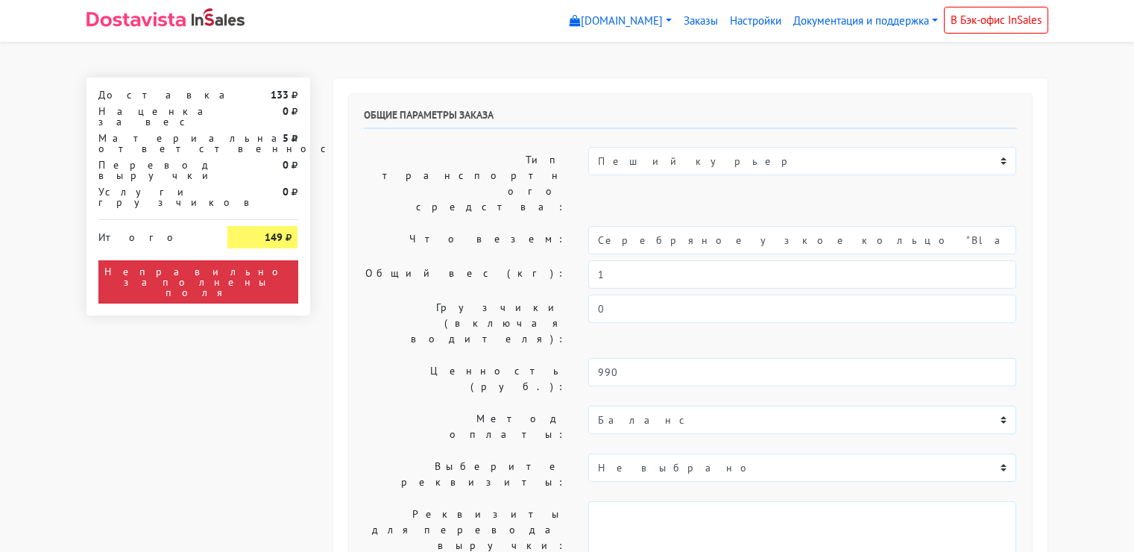
select select "11:00"
select select "21:00"
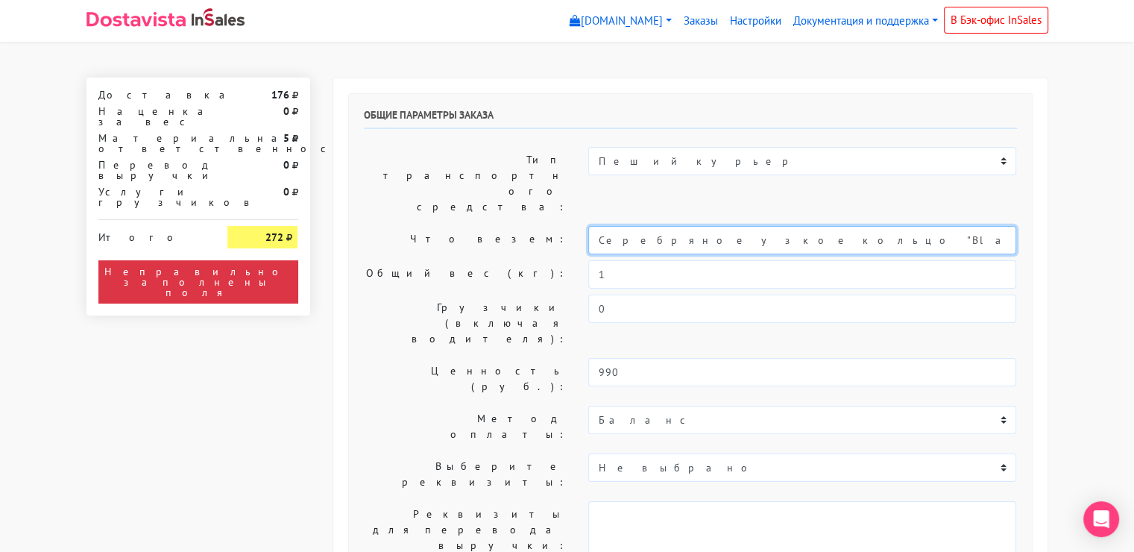
click at [704, 226] on input "Серебряное узкое кольцо "Black" с черным агатом (15,5)" at bounding box center [802, 240] width 428 height 28
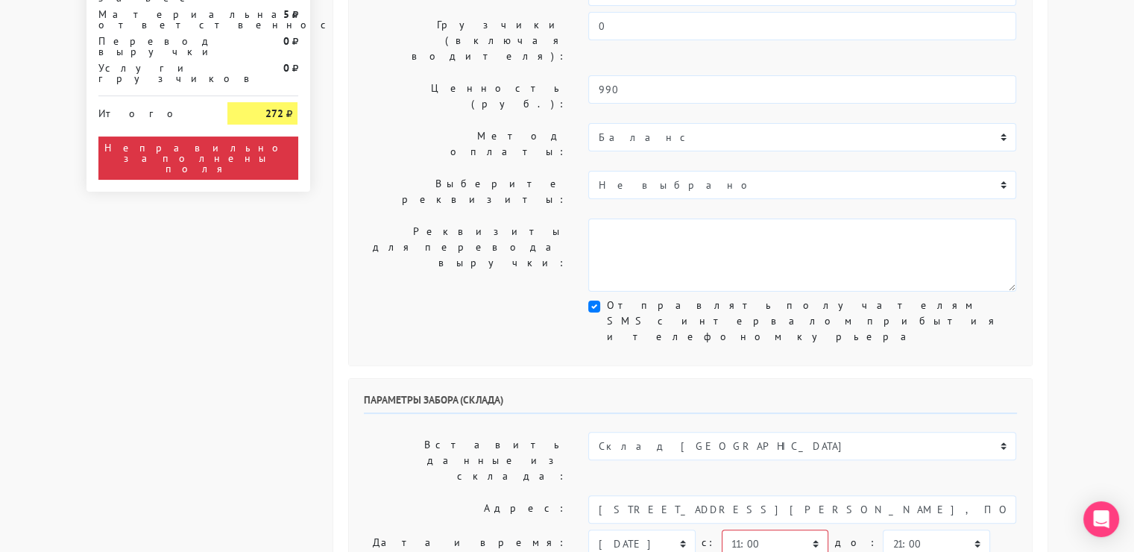
scroll to position [283, 0]
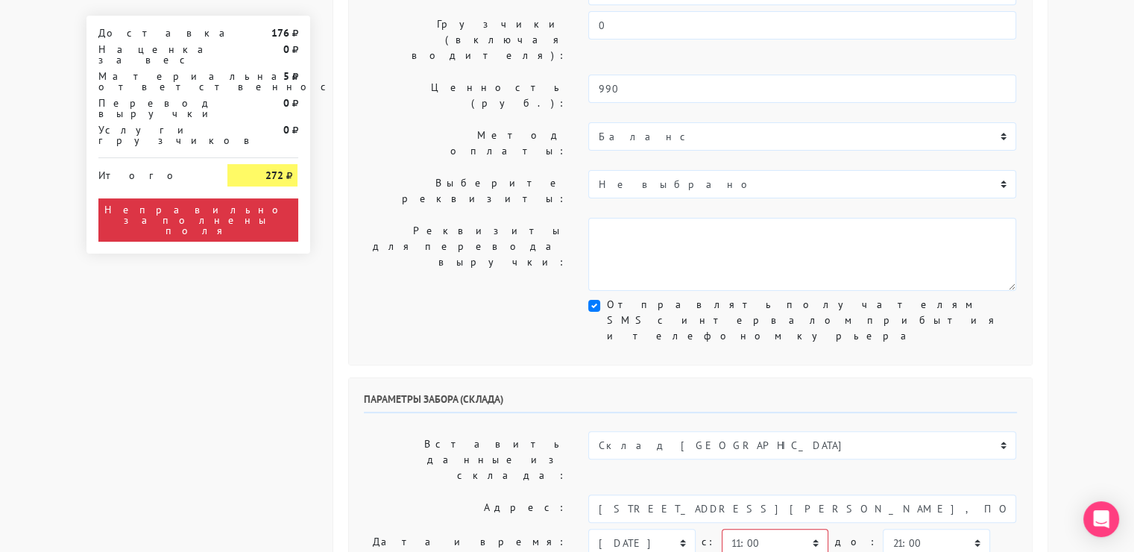
type input "украшения"
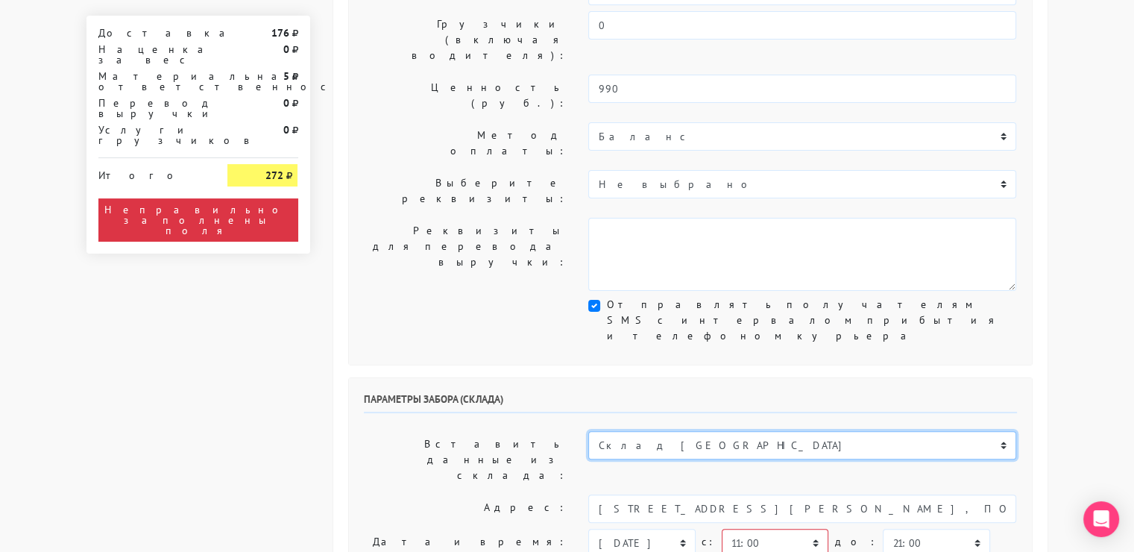
click at [700, 431] on select "Склад [GEOGRAPHIC_DATA] Склад [GEOGRAPHIC_DATA] [GEOGRAPHIC_DATA][PERSON_NAME] …" at bounding box center [802, 445] width 428 height 28
select select "1019"
click at [588, 431] on select "Склад [GEOGRAPHIC_DATA] Склад [GEOGRAPHIC_DATA] [GEOGRAPHIC_DATA][PERSON_NAME] …" at bounding box center [802, 445] width 428 height 28
type input "[STREET_ADDRESS][PERSON_NAME]"
type input "89251806702"
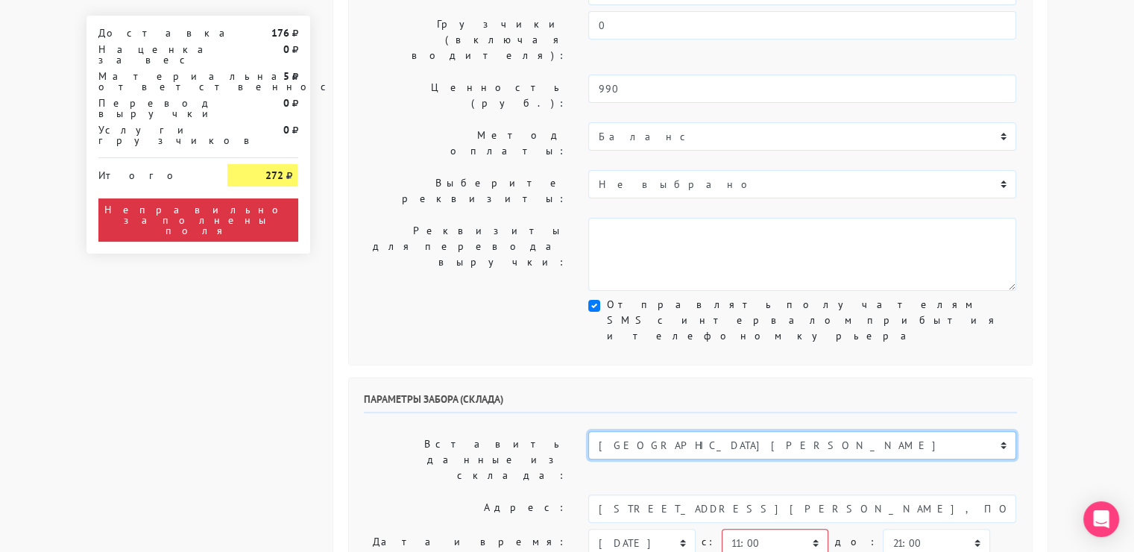
type textarea "Магазин серебряных украшений SBLESKOM (вход со стороны [GEOGRAPHIC_DATA])"
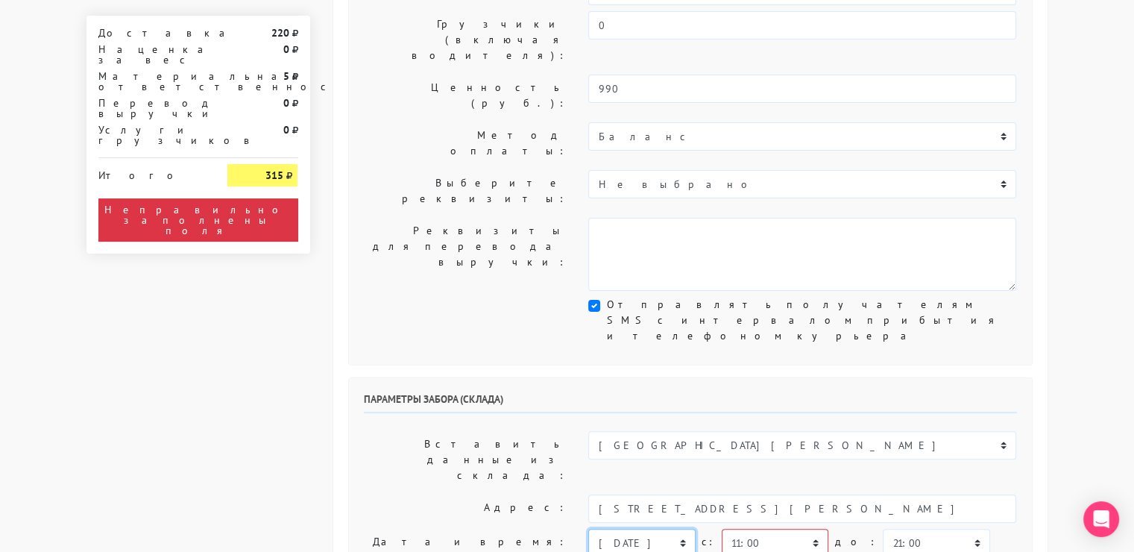
click at [640, 528] on select "[DATE] [DATE] [DATE] [DATE] [DATE] [DATE] [DATE] [DATE] [DATE]" at bounding box center [641, 542] width 107 height 28
select select "[DATE]"
click at [588, 528] on select "[DATE] [DATE] [DATE] [DATE] [DATE] [DATE] [DATE] [DATE] [DATE]" at bounding box center [641, 542] width 107 height 28
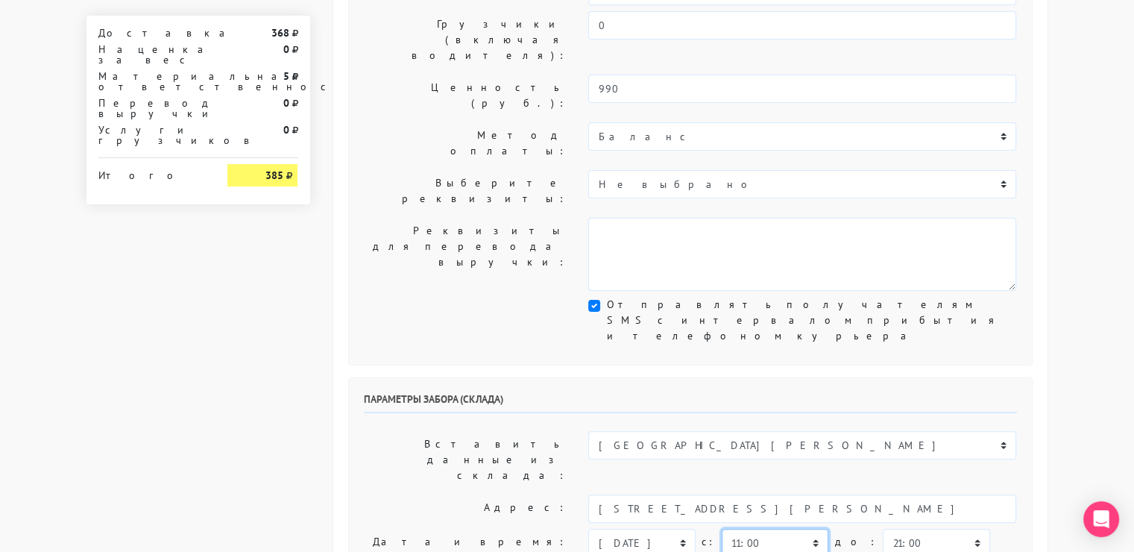
click at [796, 528] on select "00:00 00:30 01:00 01:30 02:00 02:30 03:00 03:30 04:00 04:30 05:00 05:30 06:00 0…" at bounding box center [775, 542] width 107 height 28
select select "10:30"
click at [722, 528] on select "00:00 00:30 01:00 01:30 02:00 02:30 03:00 03:30 04:00 04:30 05:00 05:30 06:00 0…" at bounding box center [775, 542] width 107 height 28
click at [915, 528] on select "00:00 00:30 01:00 01:30 02:00 02:30 03:00 03:30 04:00 04:30 05:00 05:30 06:00 0…" at bounding box center [936, 542] width 107 height 28
select select "11:00"
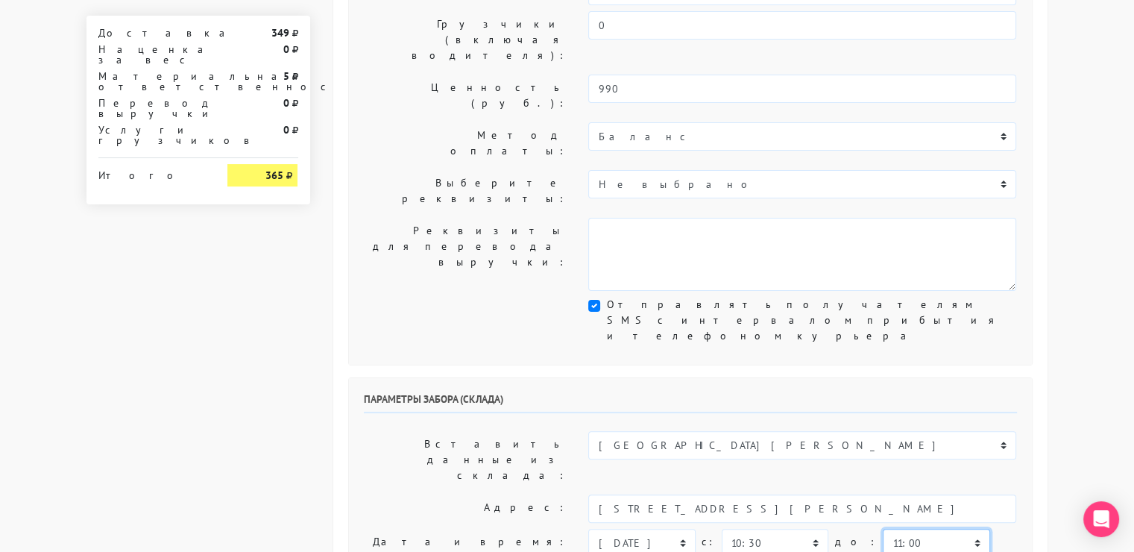
click at [883, 528] on select "00:00 00:30 01:00 01:30 02:00 02:30 03:00 03:30 04:00 04:30 05:00 05:30 06:00 0…" at bounding box center [936, 542] width 107 height 28
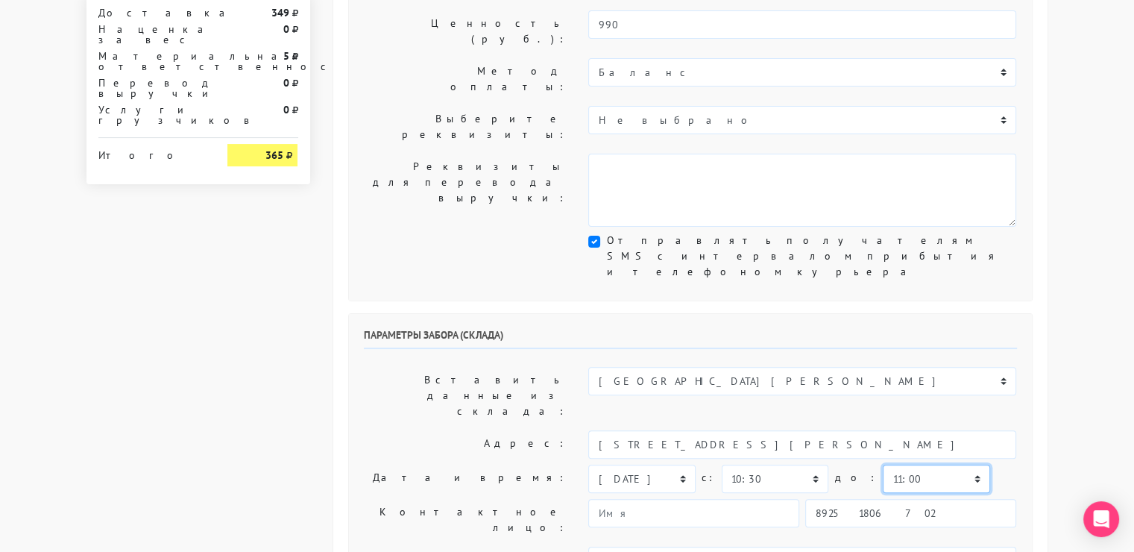
scroll to position [348, 0]
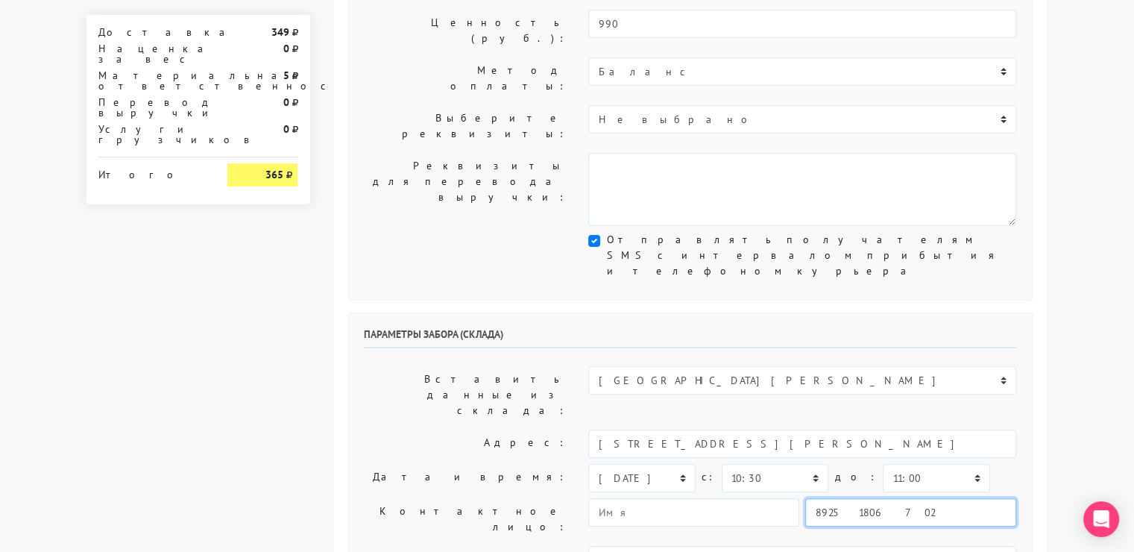
click at [912, 498] on input "89251806702" at bounding box center [910, 512] width 211 height 28
type input "9234448187"
type input "[PERSON_NAME]"
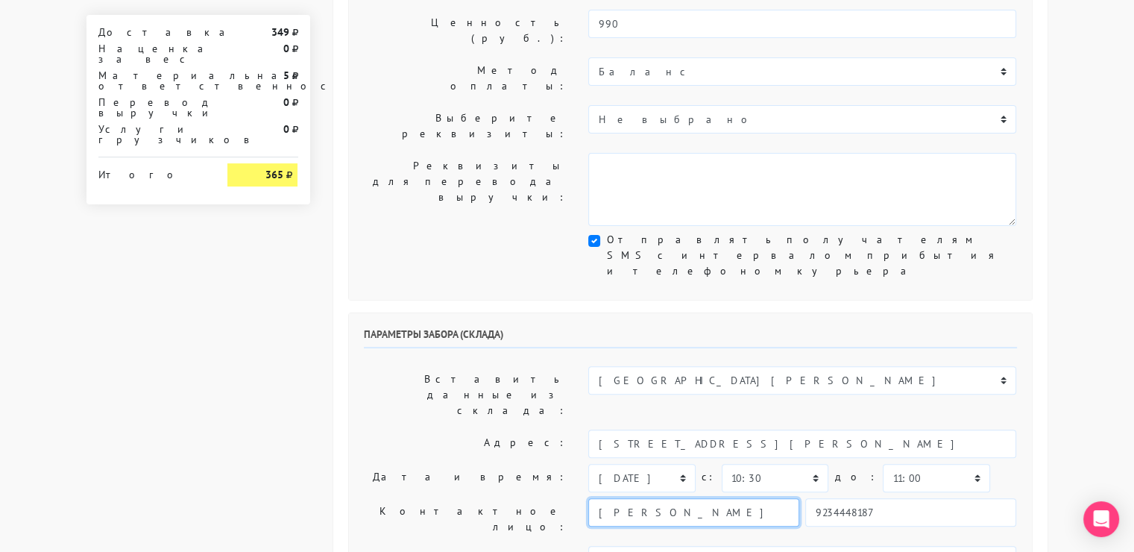
click at [763, 498] on input "[PERSON_NAME]" at bounding box center [693, 512] width 211 height 28
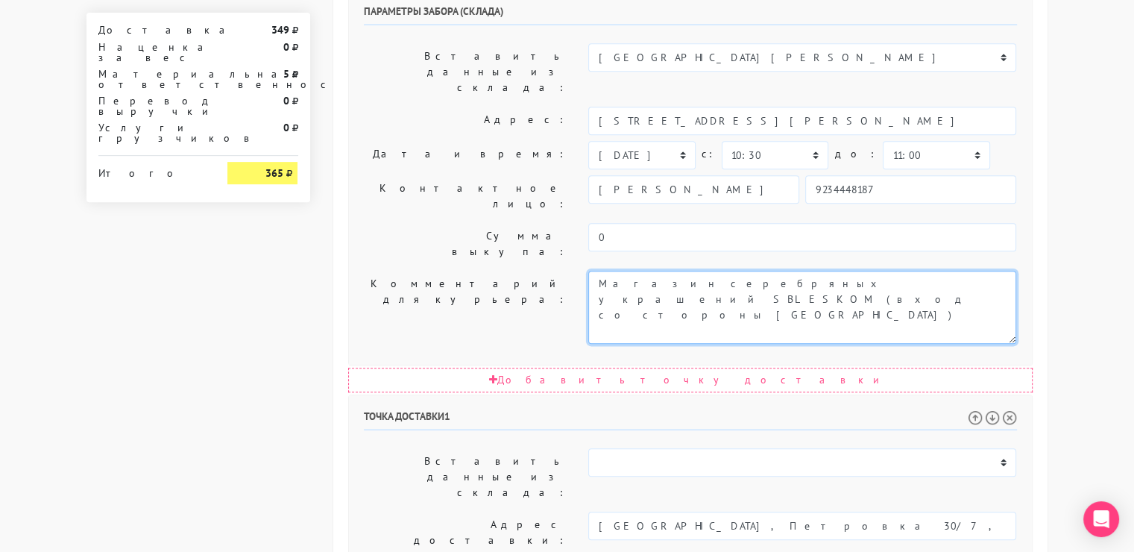
scroll to position [673, 0]
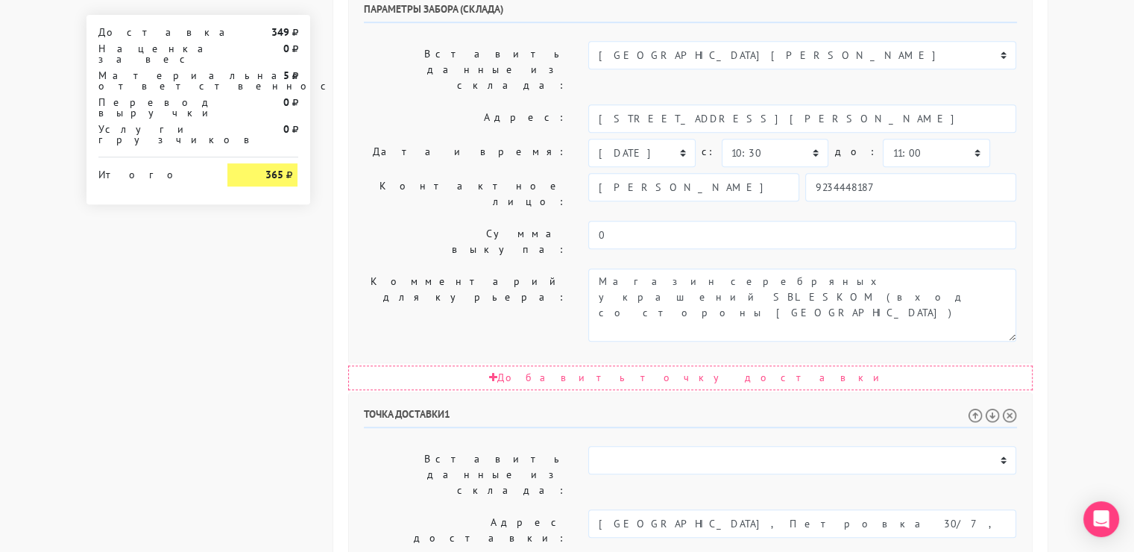
drag, startPoint x: 984, startPoint y: 398, endPoint x: 763, endPoint y: 414, distance: 222.0
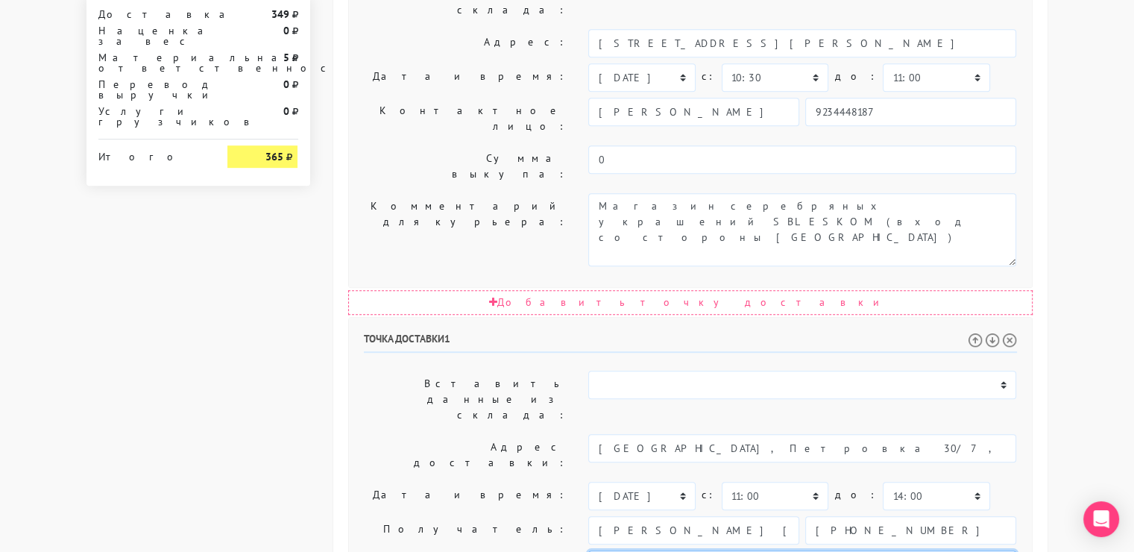
scroll to position [774, 0]
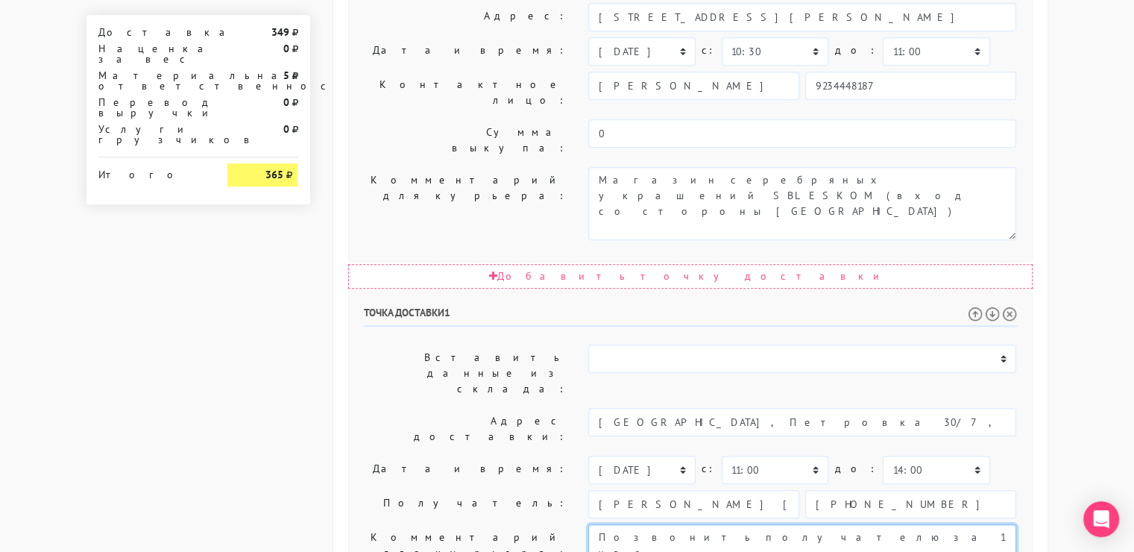
type textarea "Позвонить получателю за 1 час."
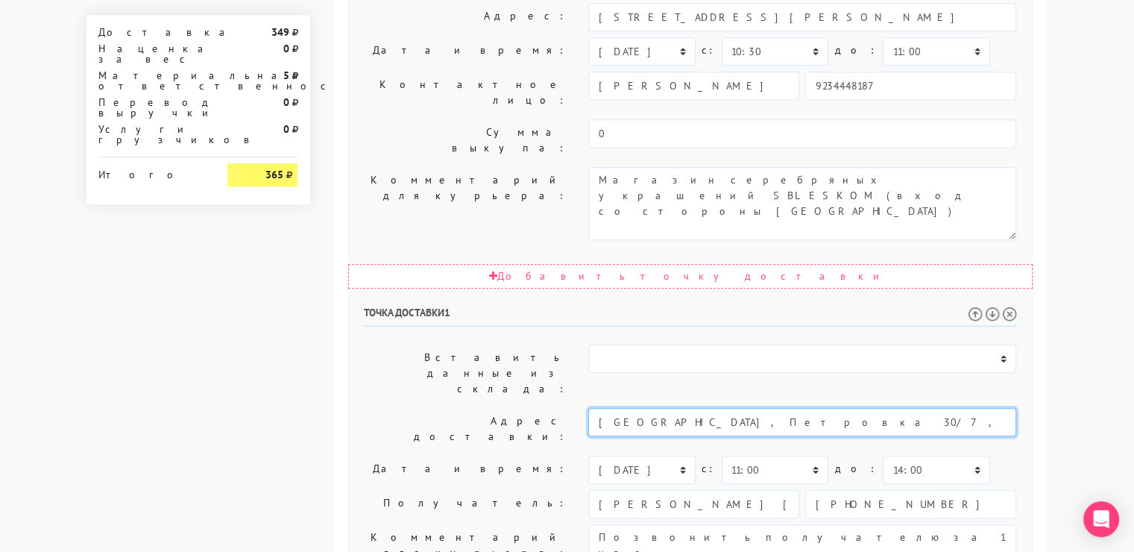
drag, startPoint x: 808, startPoint y: 188, endPoint x: 702, endPoint y: 185, distance: 105.9
click at [702, 408] on input "[GEOGRAPHIC_DATA], Петровка 30/7, кафе nothing fancy" at bounding box center [802, 422] width 428 height 28
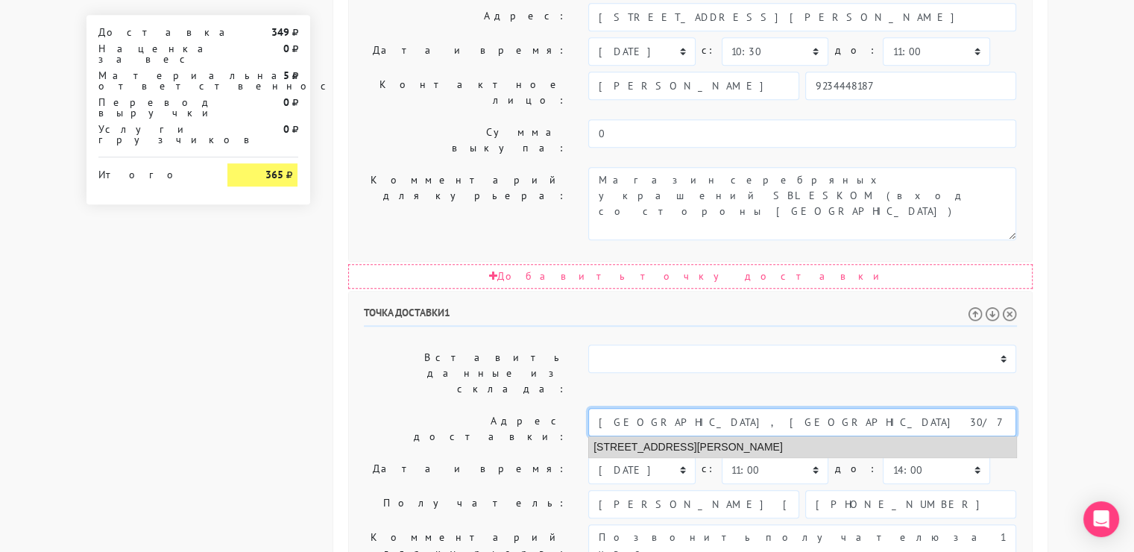
click at [687, 437] on li "[STREET_ADDRESS][PERSON_NAME]" at bounding box center [802, 447] width 427 height 20
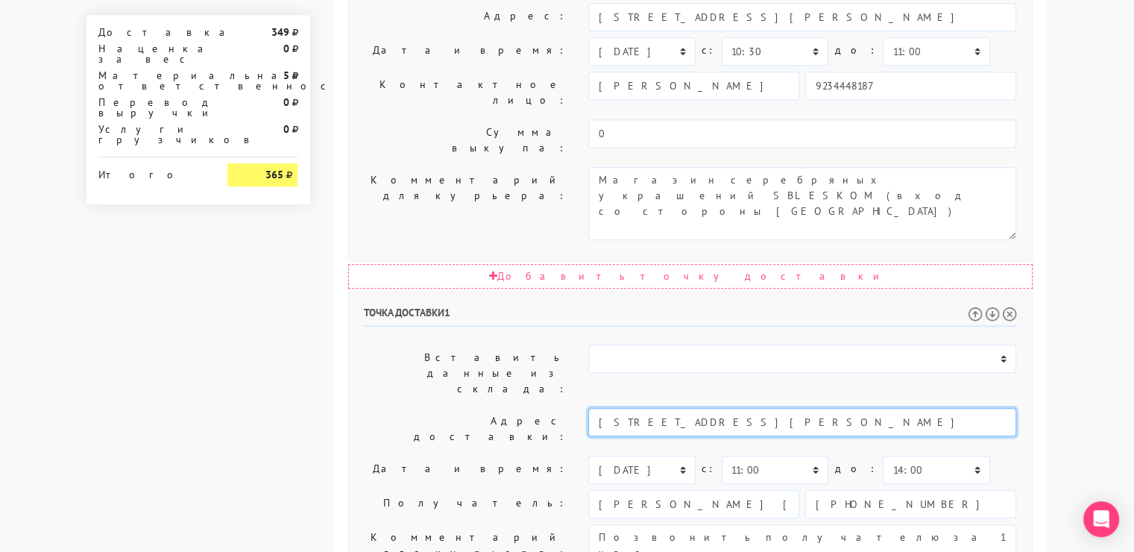
type input "[STREET_ADDRESS][PERSON_NAME]"
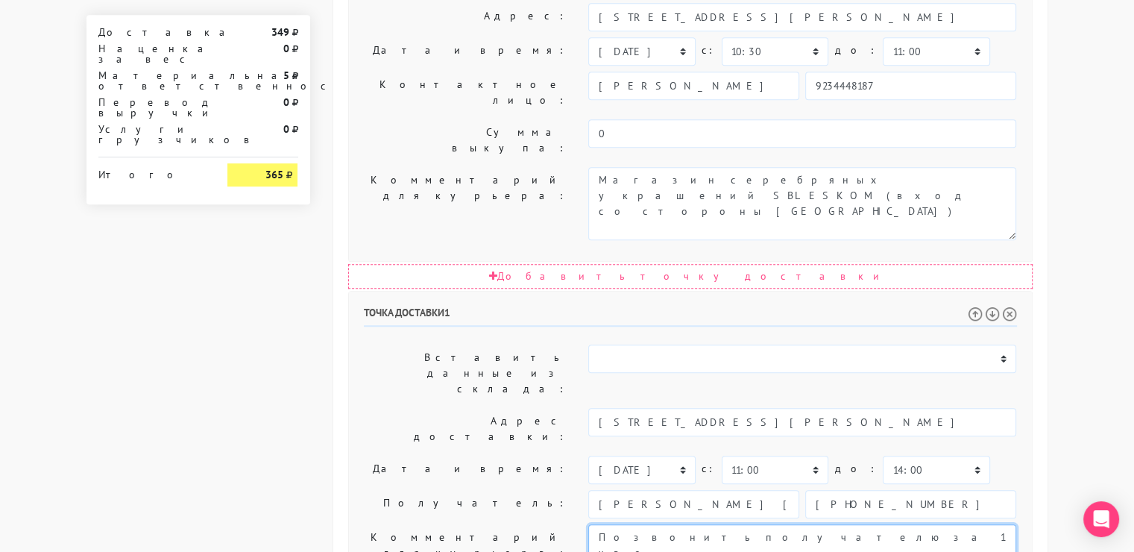
click at [761, 524] on textarea "Позвонить получателю за 1 час. отправить с [DATE] по [DATE] включительно" at bounding box center [802, 560] width 428 height 73
paste textarea "кафе nothing fancy"
click at [605, 524] on textarea "Позвонить получателю за 1 час. отправить с [DATE] по [DATE] включительно" at bounding box center [802, 560] width 428 height 73
click at [599, 524] on textarea "Позвонить получателю за 1 час. отправить с [DATE] по [DATE] включительно" at bounding box center [802, 560] width 428 height 73
click at [719, 524] on textarea "Позвонить получателю за 1 час. отправить с [DATE] по [DATE] включительно" at bounding box center [802, 560] width 428 height 73
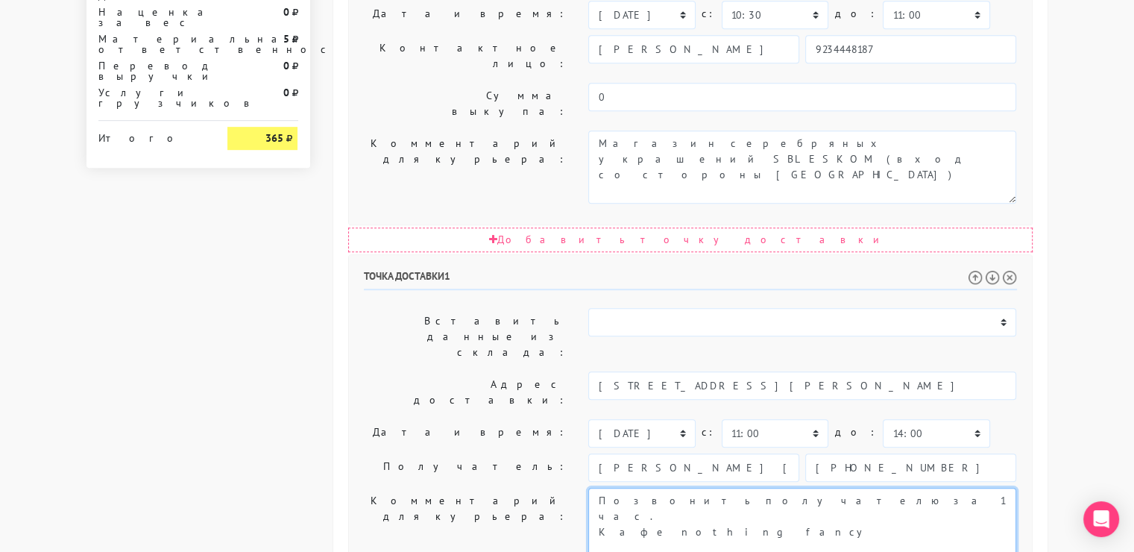
scroll to position [820, 0]
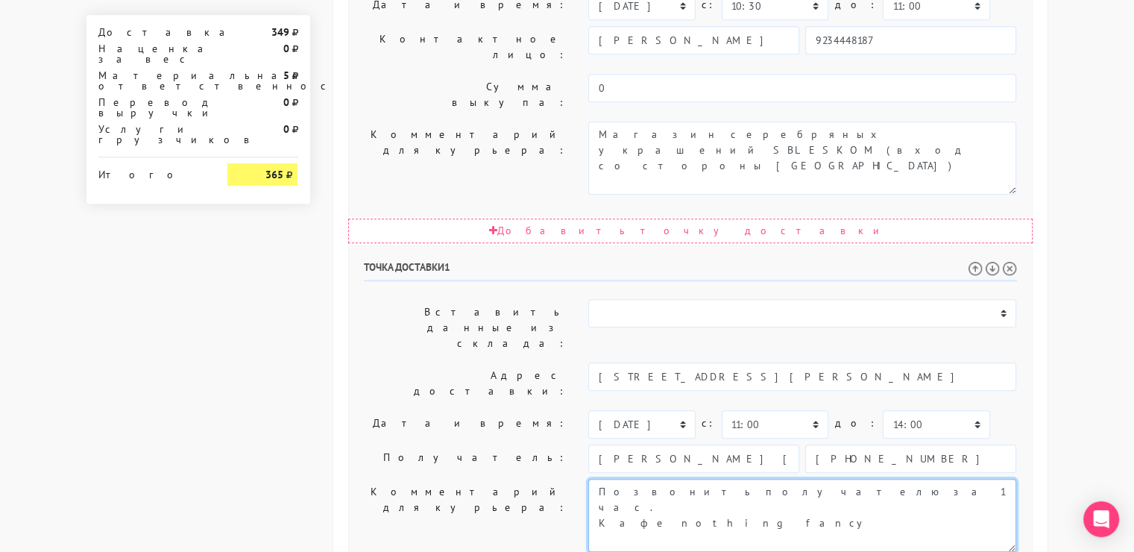
type textarea "Позвонить получателю за 1 час. Кафе nothing fancy"
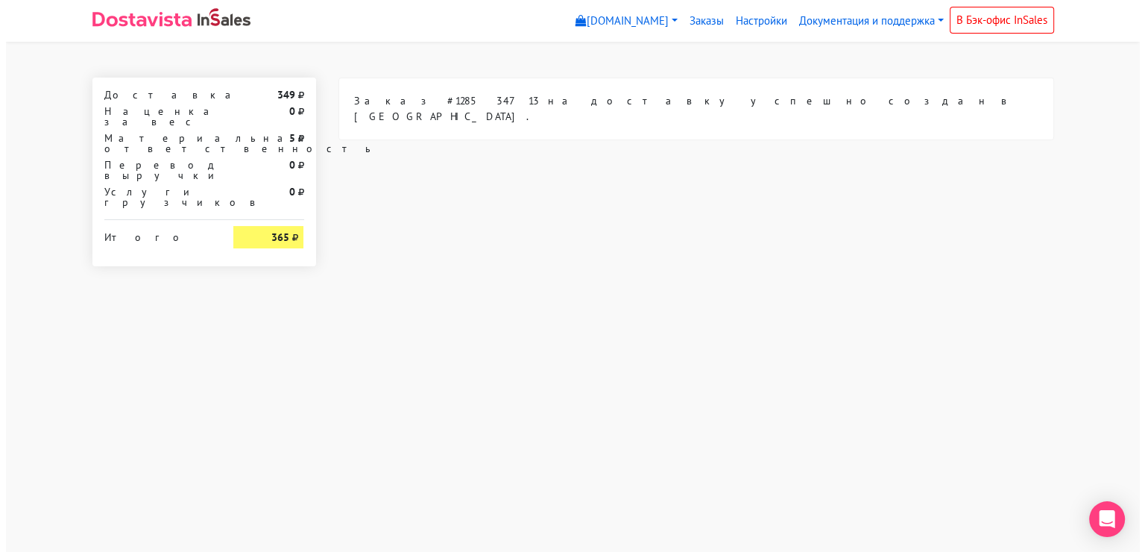
scroll to position [0, 0]
